Goal: Task Accomplishment & Management: Use online tool/utility

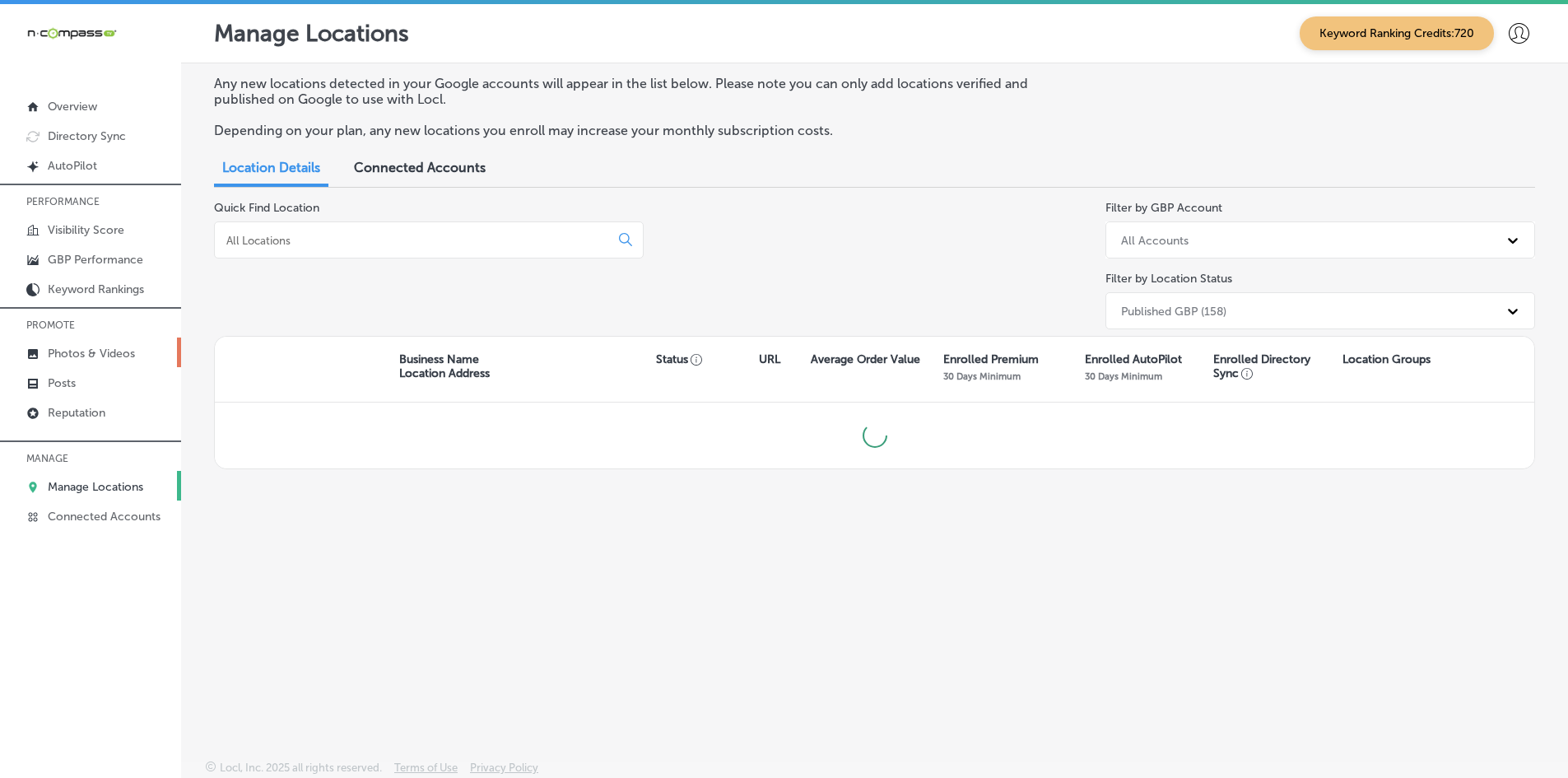
click at [94, 354] on p "Photos & Videos" at bounding box center [91, 353] width 87 height 14
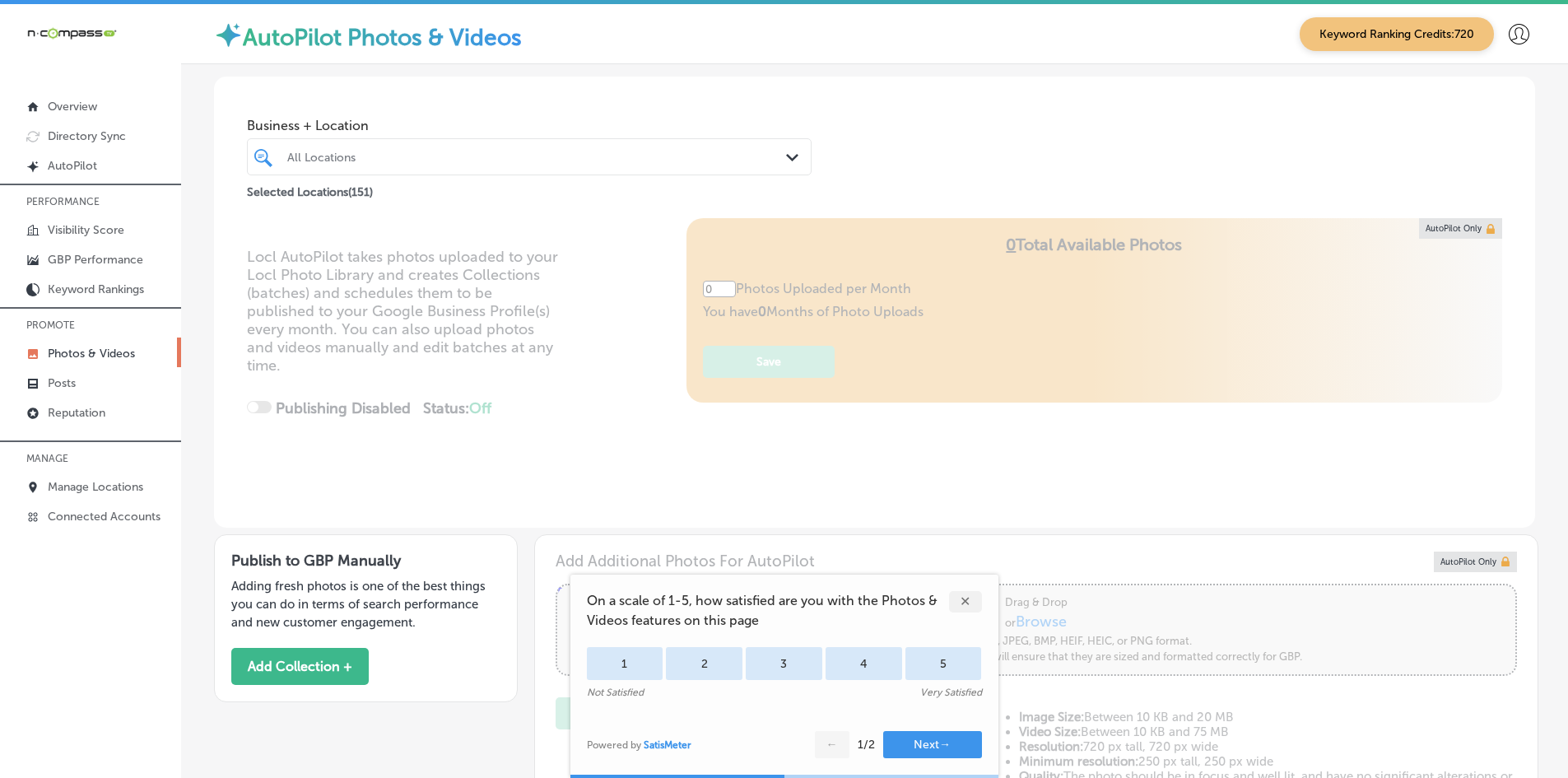
type input "5"
click at [384, 146] on div at bounding box center [505, 156] width 439 height 22
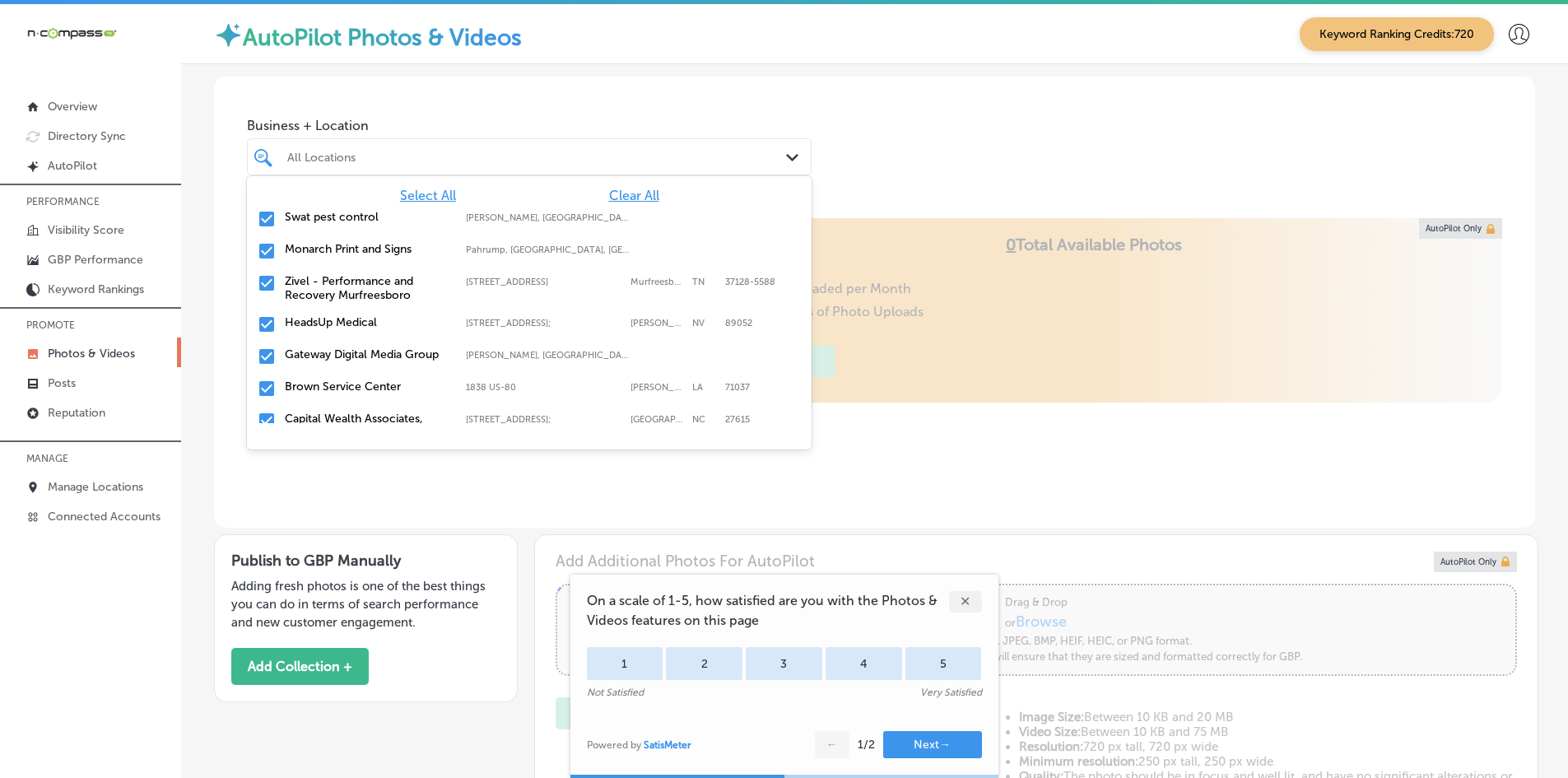
click at [620, 197] on span "Clear All" at bounding box center [634, 195] width 51 height 15
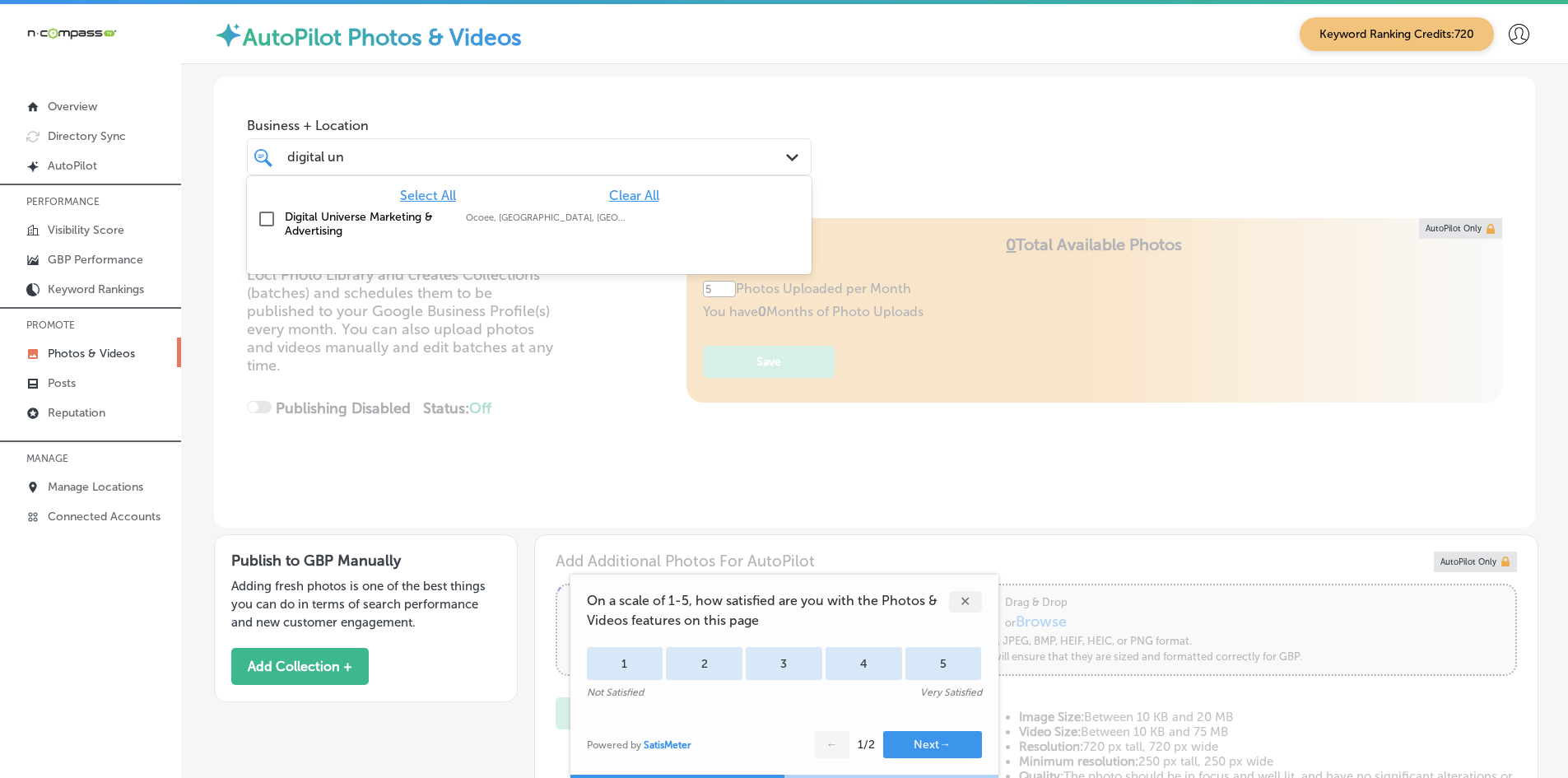
click at [514, 227] on div "Digital Universe Marketing & Advertising Ocoee, [GEOGRAPHIC_DATA], [GEOGRAPHIC_…" at bounding box center [491, 223] width 412 height 28
type input "digital un"
click at [968, 153] on div "Business + Location option focused, 2 of 152. 2 results available for search te…" at bounding box center [874, 138] width 1321 height 125
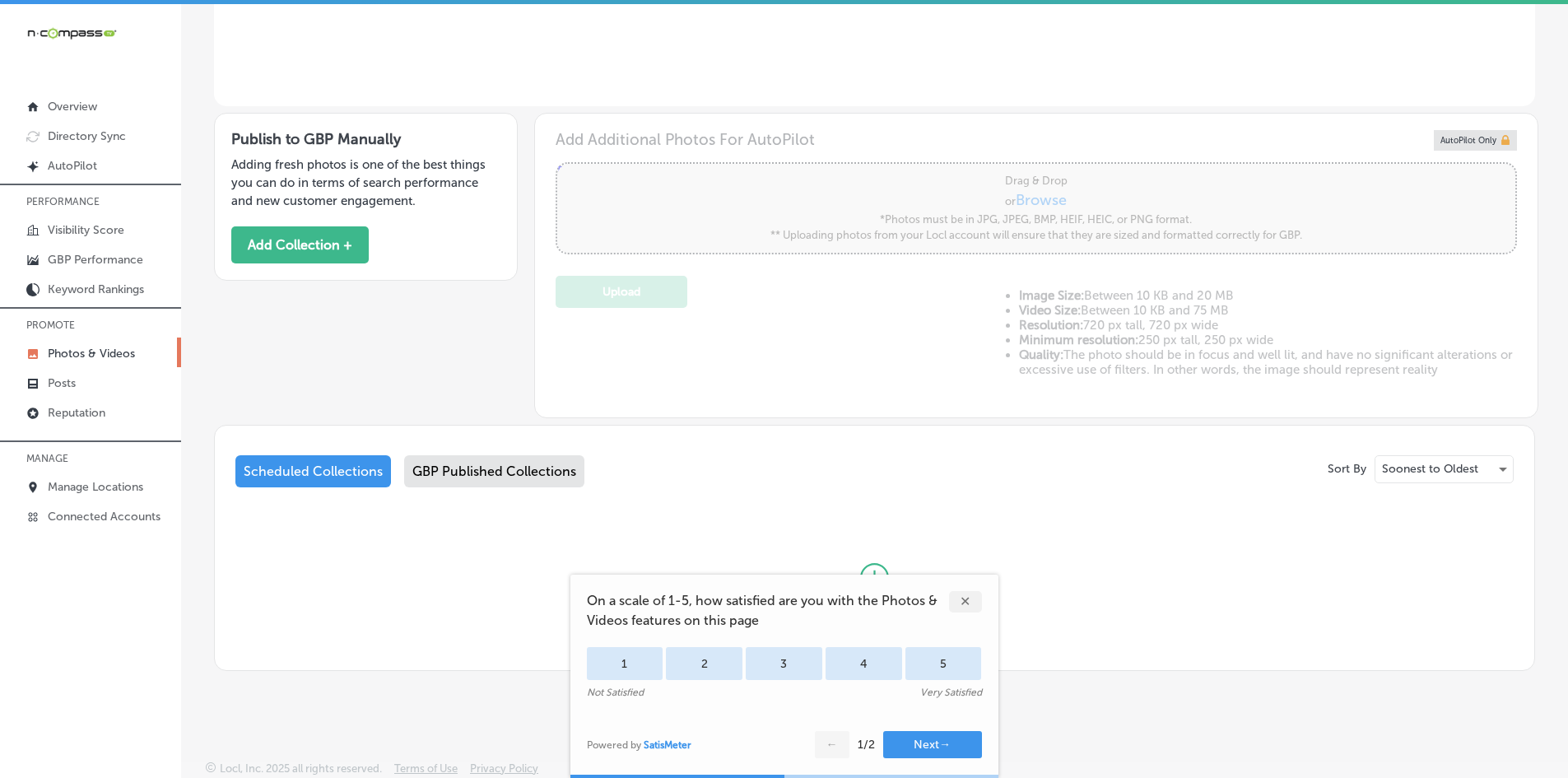
click at [538, 482] on div "GBP Published Collections" at bounding box center [494, 471] width 180 height 32
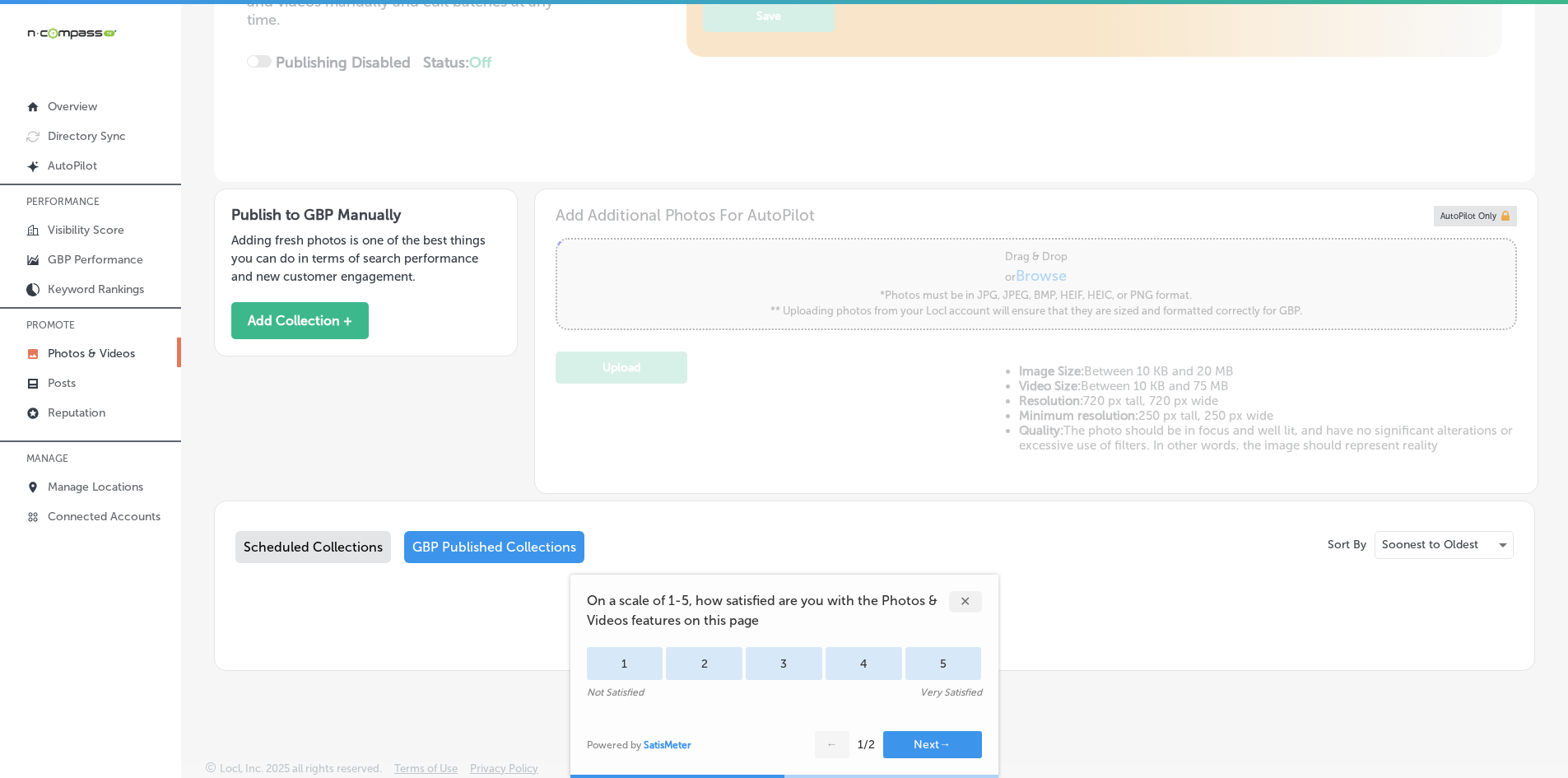
scroll to position [421, 0]
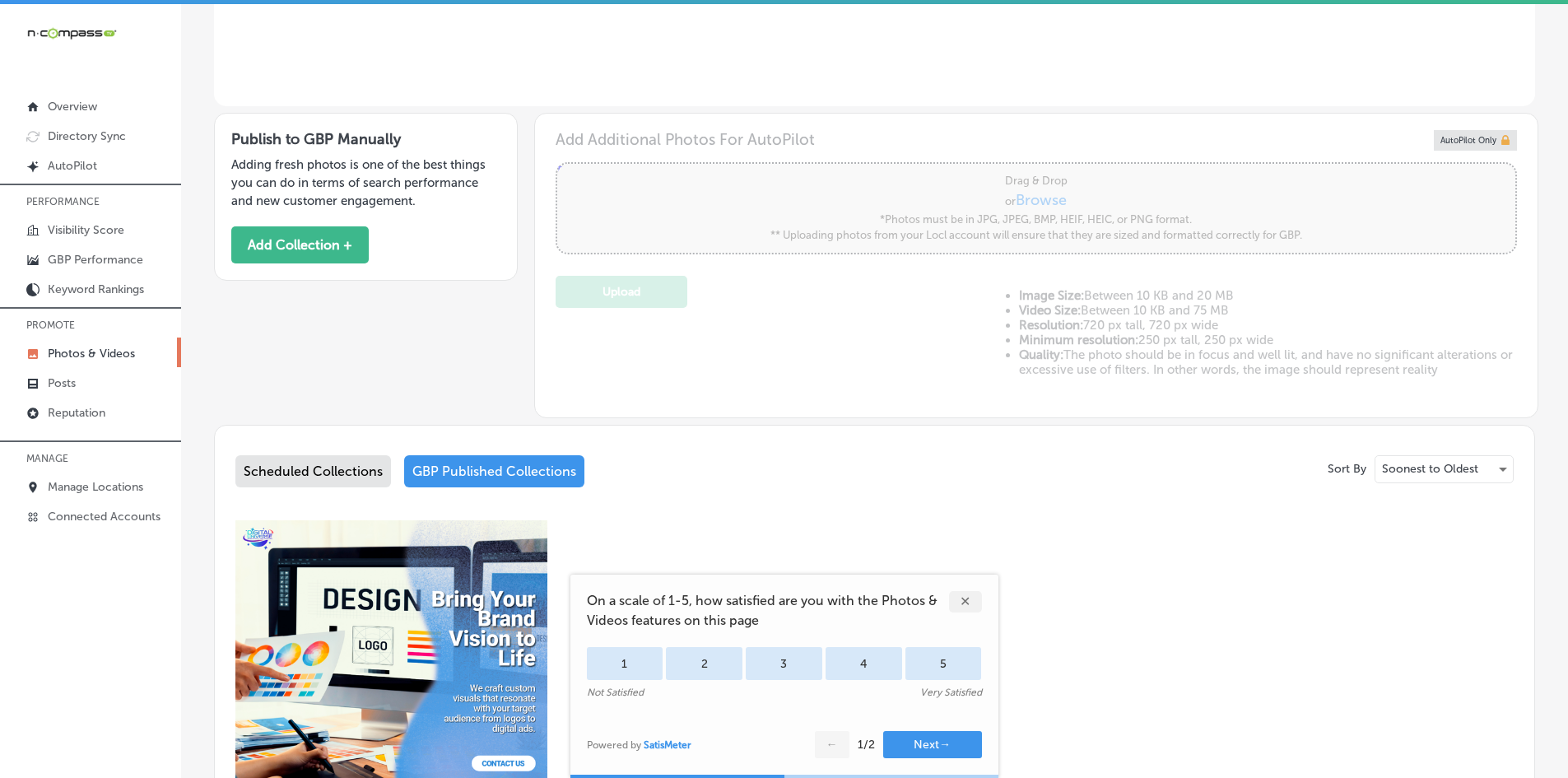
click at [962, 602] on div "✕" at bounding box center [965, 602] width 33 height 21
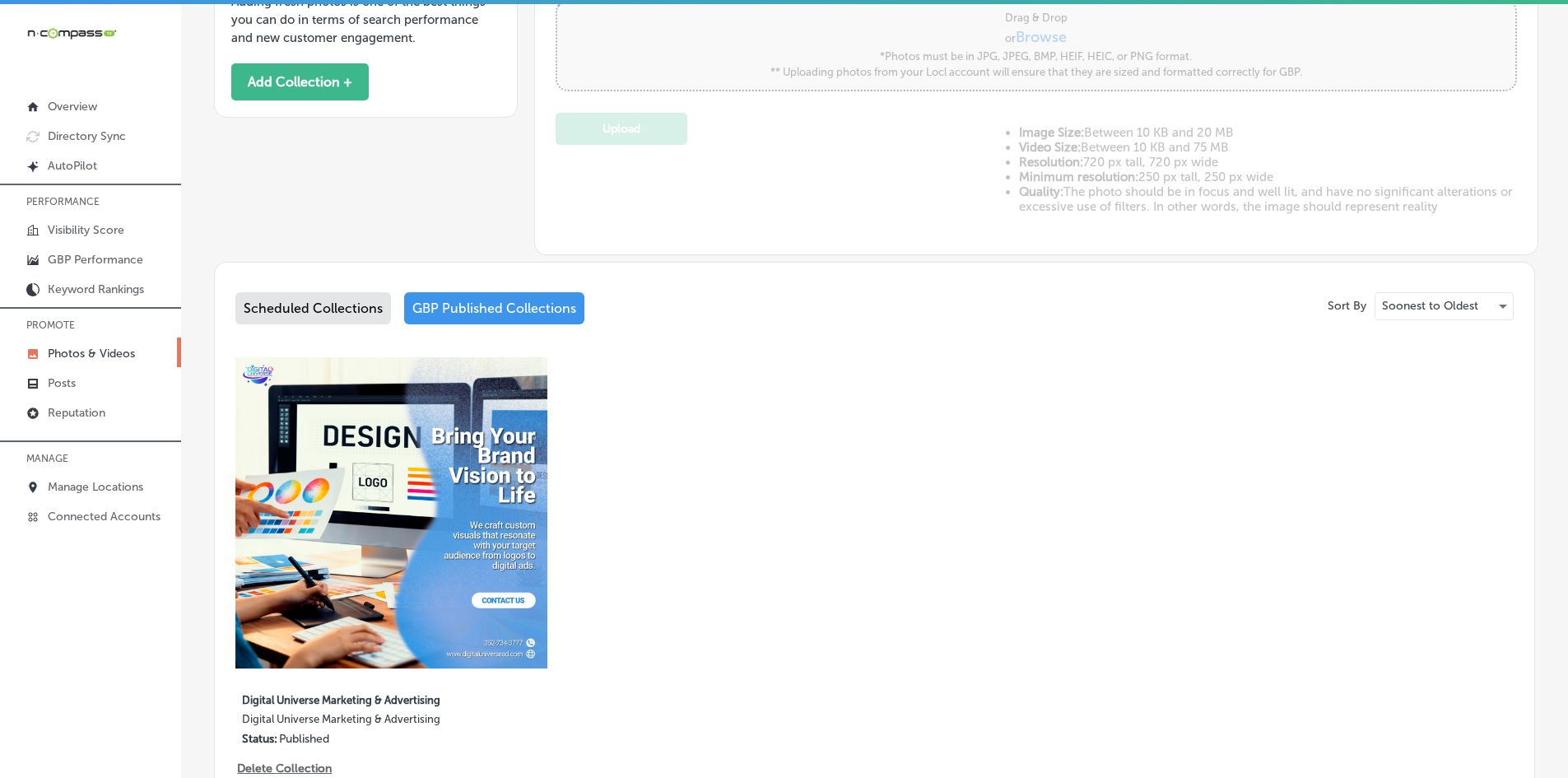
scroll to position [577, 0]
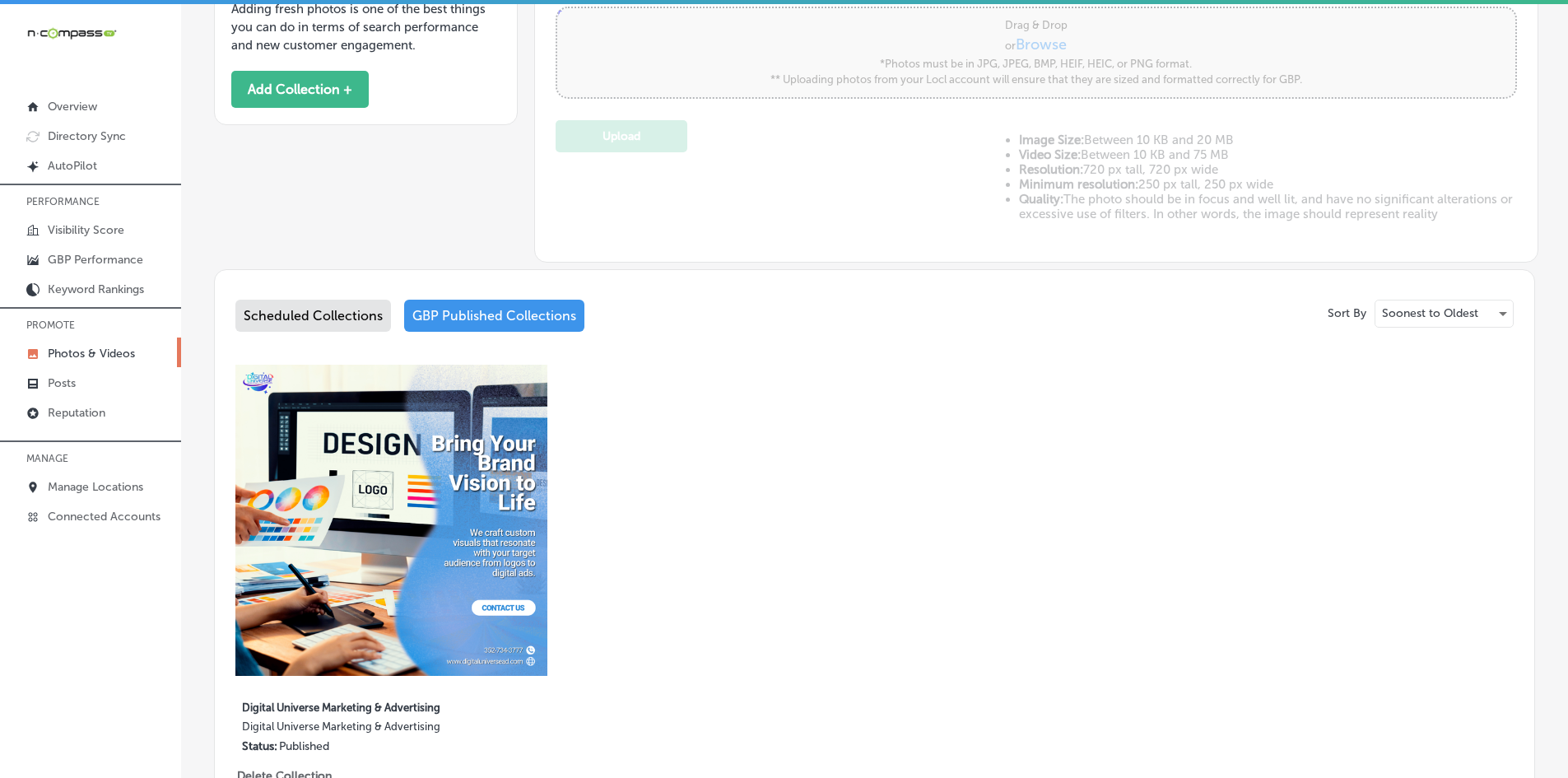
click at [307, 310] on div "Scheduled Collections" at bounding box center [313, 316] width 155 height 32
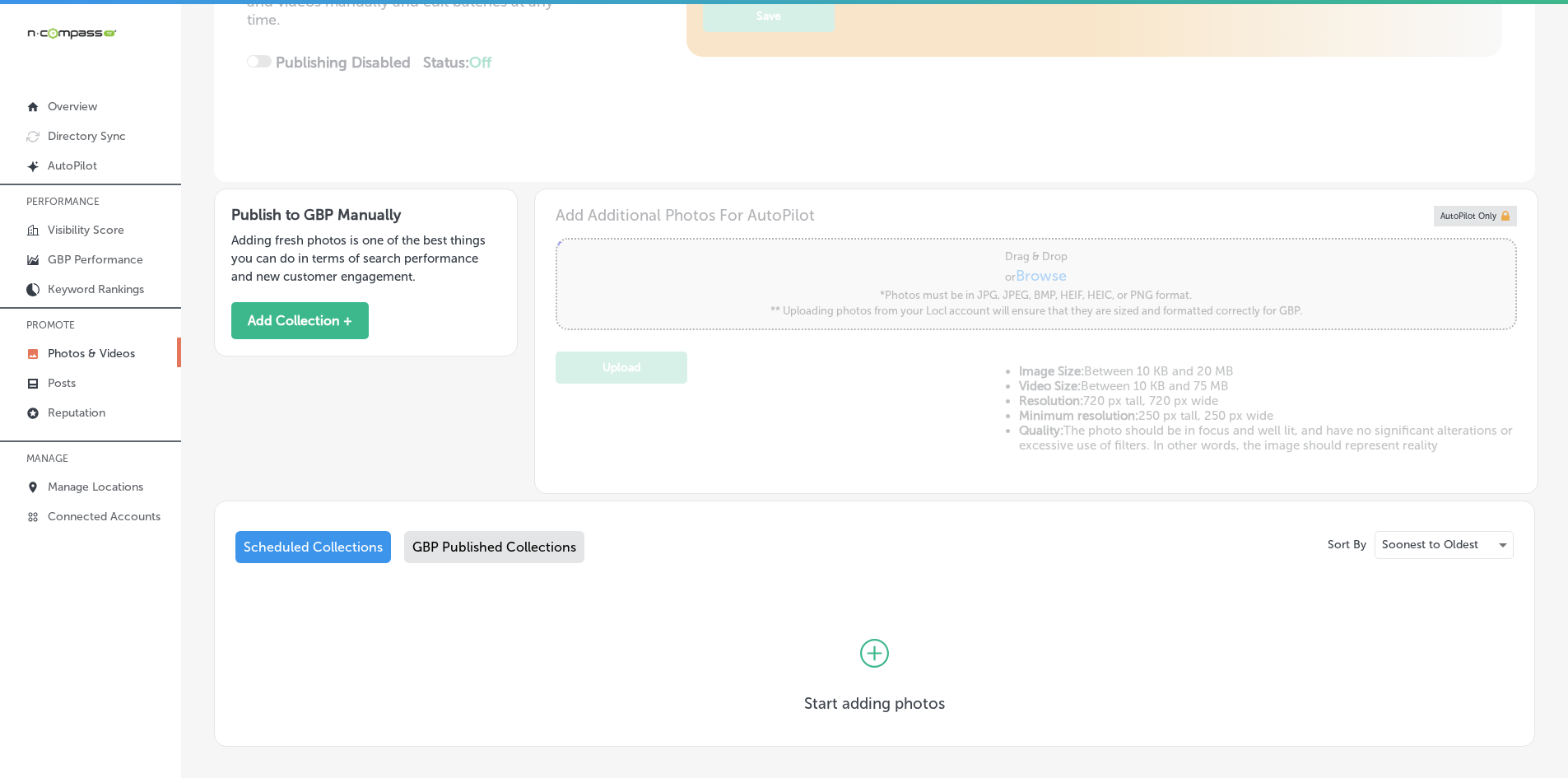
scroll to position [421, 0]
